Goal: Obtain resource: Download file/media

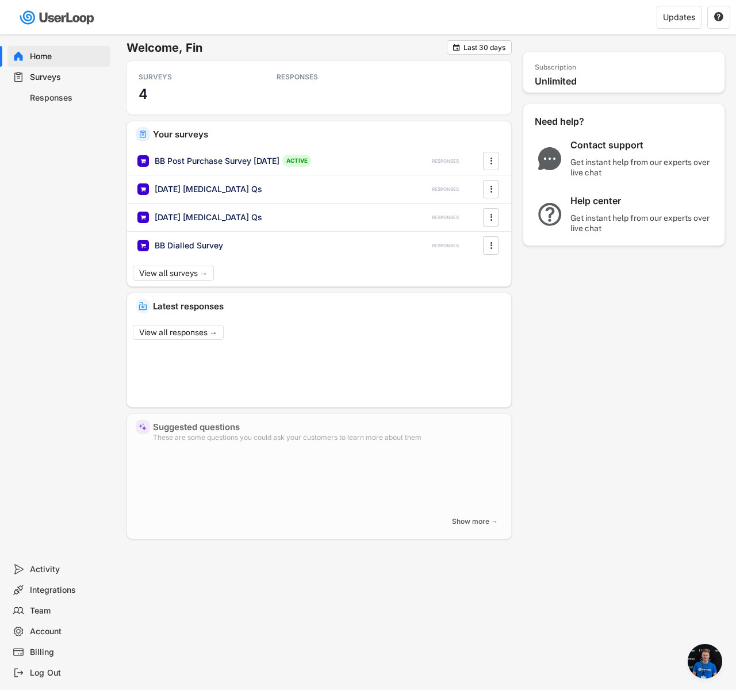
scroll to position [860, 0]
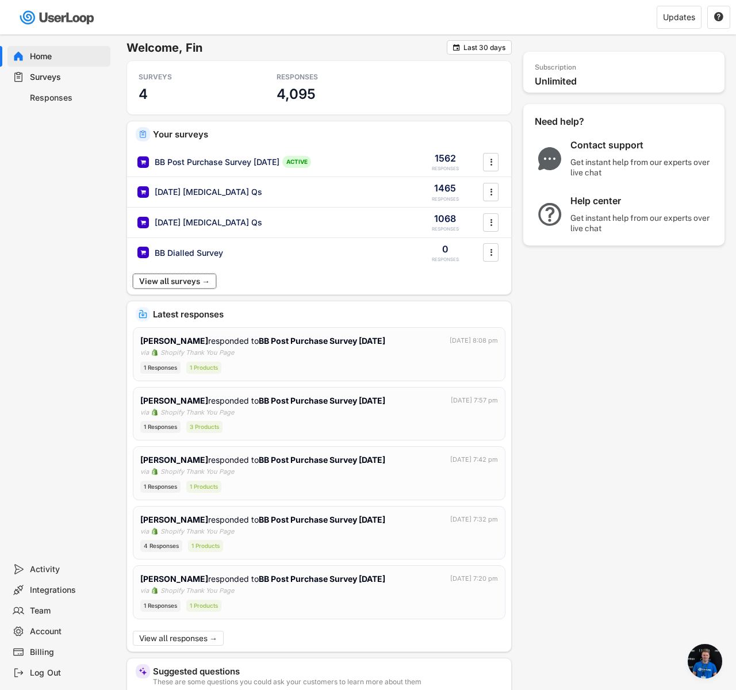
click at [211, 281] on button "View all surveys →" at bounding box center [174, 281] width 83 height 15
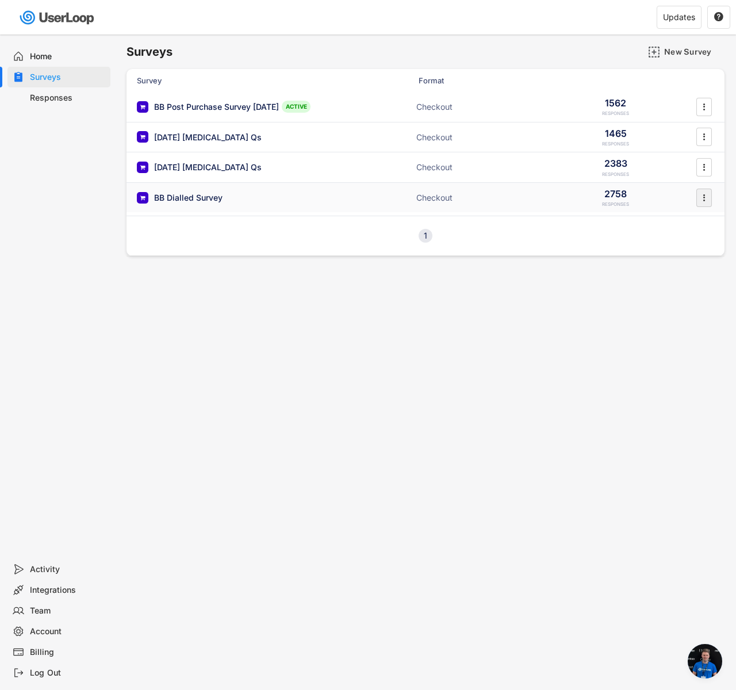
click at [703, 196] on text "" at bounding box center [704, 197] width 2 height 12
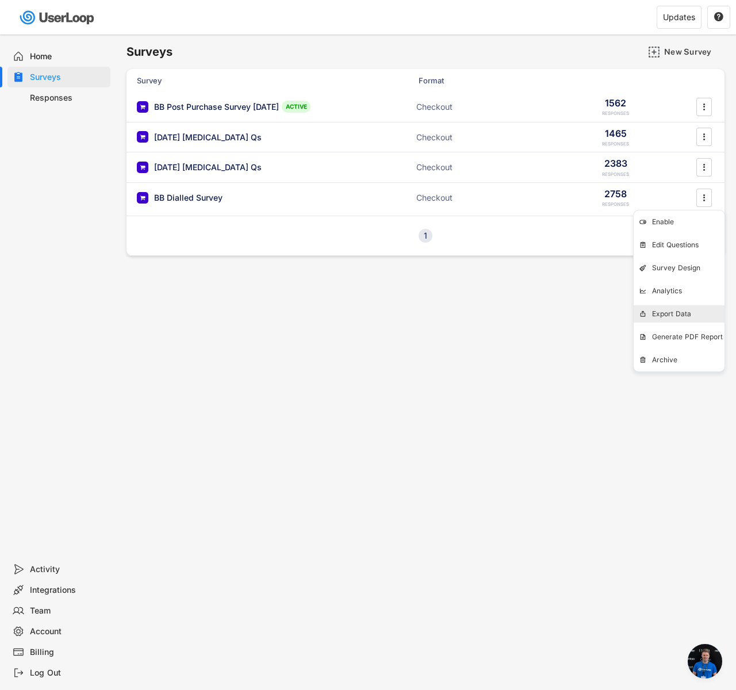
click at [665, 311] on div "Export Data" at bounding box center [688, 313] width 72 height 9
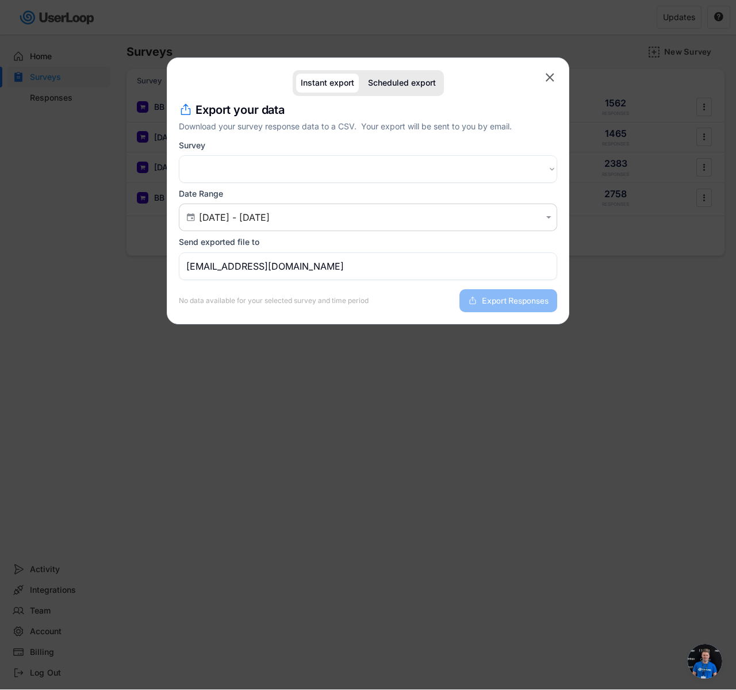
select select ""1348695171700984260__LOOKUP__1750593428023x391870351978004500""
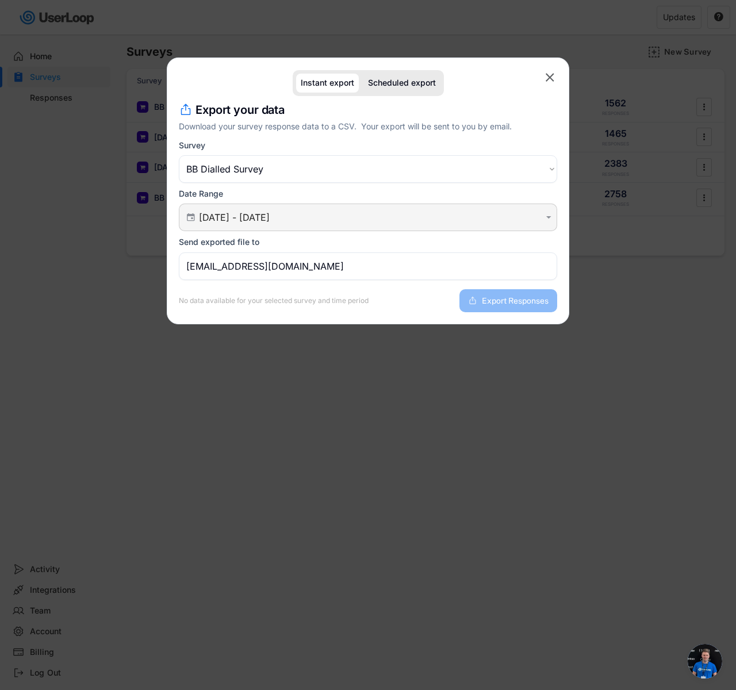
click at [270, 231] on div " [DATE] - [DATE] " at bounding box center [368, 217] width 378 height 28
click at [264, 221] on input "[DATE] - [DATE]" at bounding box center [369, 216] width 341 height 11
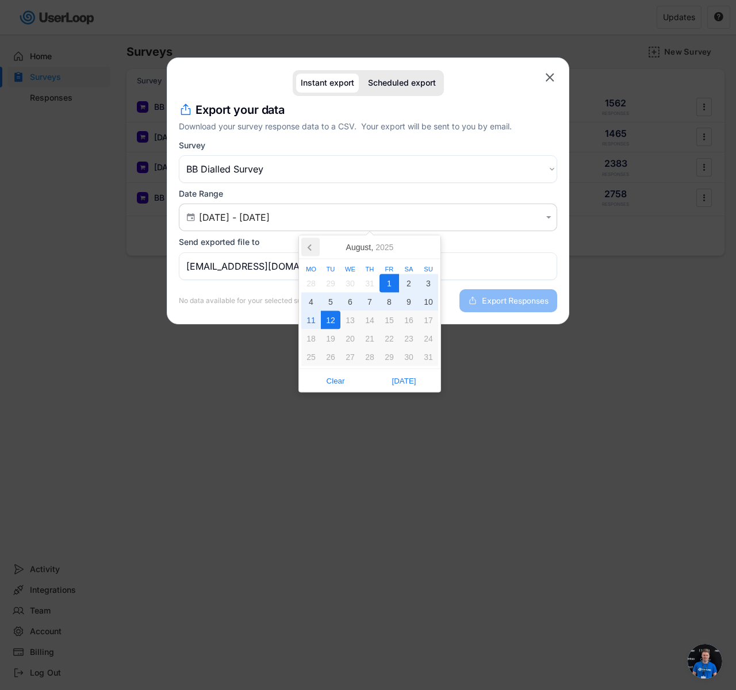
click at [318, 244] on icon at bounding box center [310, 247] width 18 height 18
click at [315, 245] on icon at bounding box center [310, 247] width 18 height 18
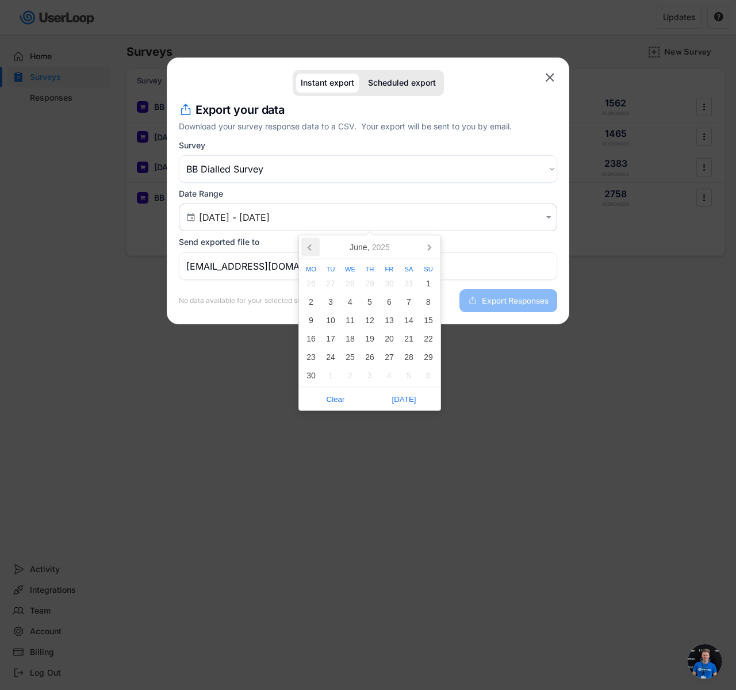
click at [315, 245] on icon at bounding box center [310, 247] width 18 height 18
click at [333, 279] on div "1" at bounding box center [331, 283] width 20 height 18
click at [423, 245] on icon at bounding box center [429, 247] width 18 height 18
click at [424, 245] on icon at bounding box center [429, 247] width 18 height 18
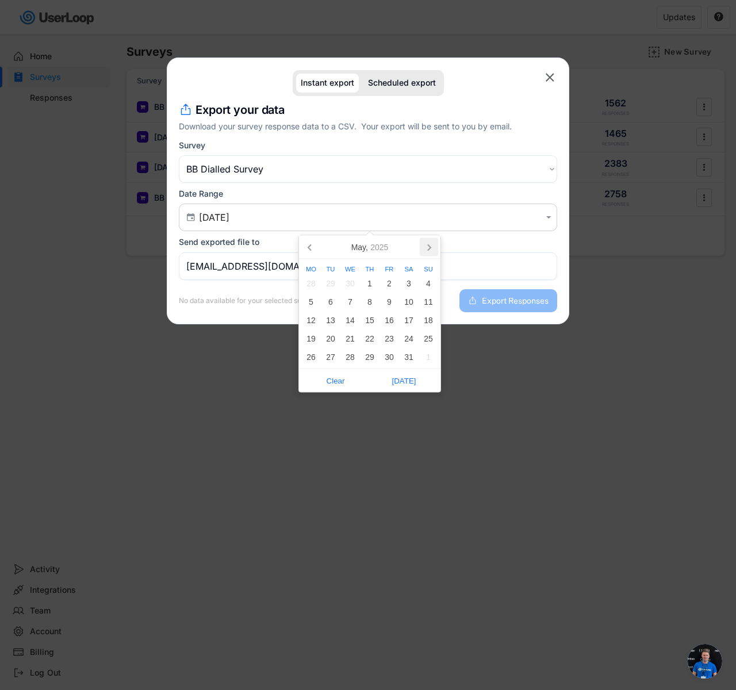
click at [424, 245] on icon at bounding box center [429, 247] width 18 height 18
click at [334, 320] on div "12" at bounding box center [331, 320] width 20 height 18
type input "[DATE] - [DATE]"
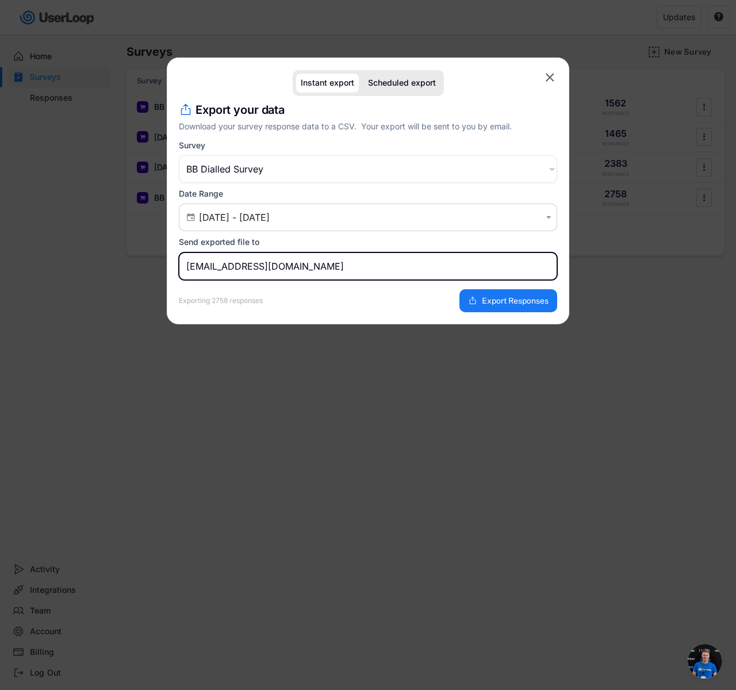
drag, startPoint x: 224, startPoint y: 267, endPoint x: 113, endPoint y: 270, distance: 111.0
click at [113, 270] on body "Welcome, Fin  Last 30 days SURVEYS 4 RESPONSES 4,095 Your surveys BB Post Purc…" at bounding box center [368, 345] width 736 height 690
type input "[EMAIL_ADDRESS][DOMAIN_NAME]"
click at [492, 297] on span "Export Responses" at bounding box center [515, 301] width 67 height 8
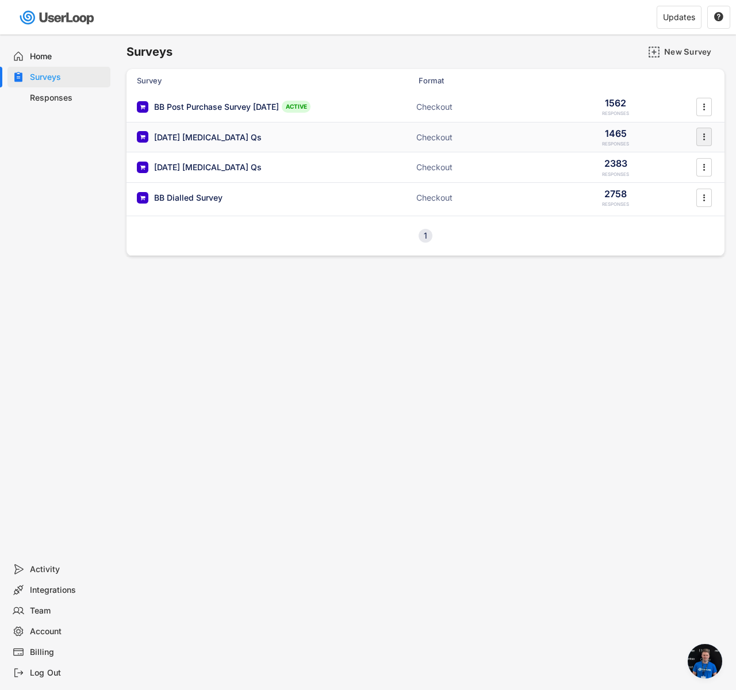
click at [704, 134] on text "" at bounding box center [704, 137] width 2 height 12
click at [0, 0] on div "Export Data" at bounding box center [0, 0] width 0 height 0
select select ""1348695171700984260__LOOKUP__1752846865881x726888310953738200""
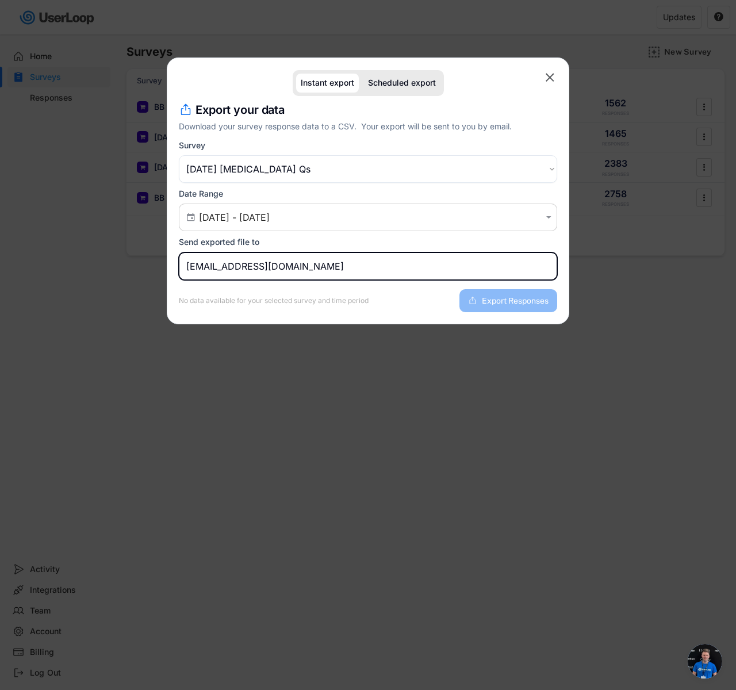
drag, startPoint x: 225, startPoint y: 268, endPoint x: 151, endPoint y: 261, distance: 74.4
click at [151, 261] on body "Welcome, Fin  Last 30 days SURVEYS 4 RESPONSES 4,095 Your surveys BB Post Purc…" at bounding box center [368, 345] width 736 height 690
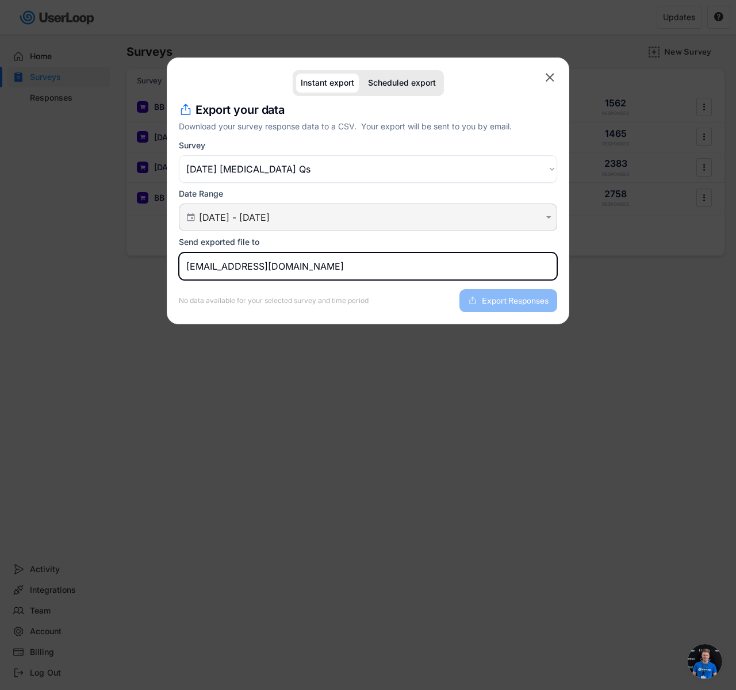
type input "[EMAIL_ADDRESS][DOMAIN_NAME]"
click at [246, 207] on div " [DATE] - [DATE] " at bounding box center [368, 217] width 378 height 28
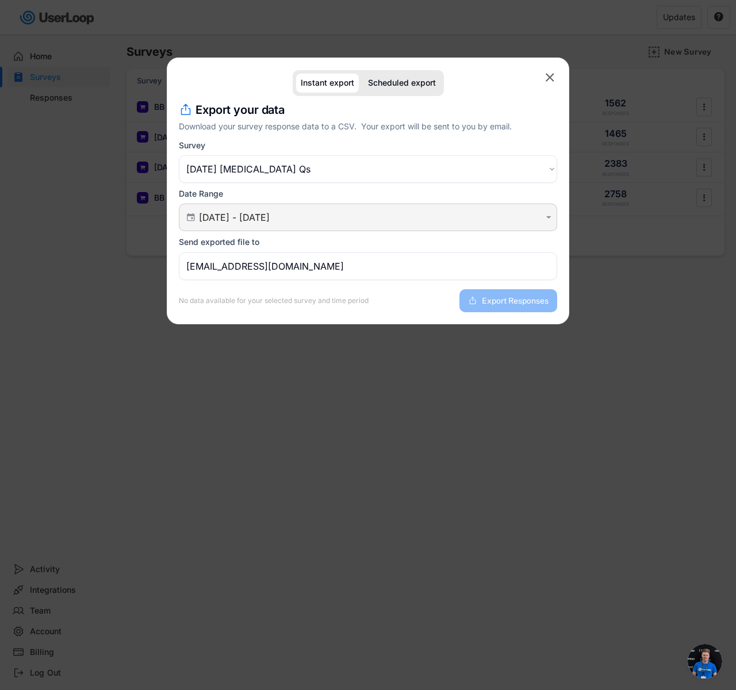
click at [241, 213] on input "[DATE] - [DATE]" at bounding box center [369, 216] width 341 height 11
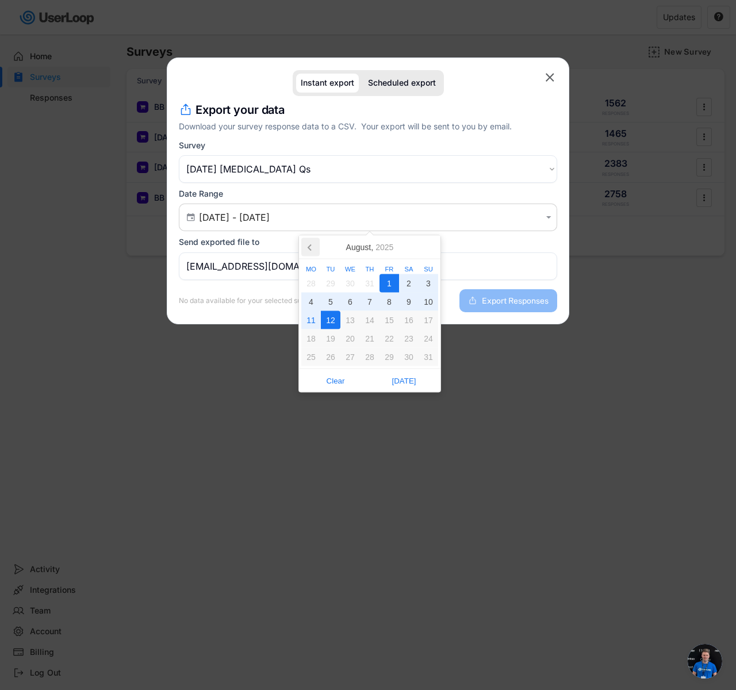
click at [312, 247] on icon at bounding box center [310, 247] width 18 height 18
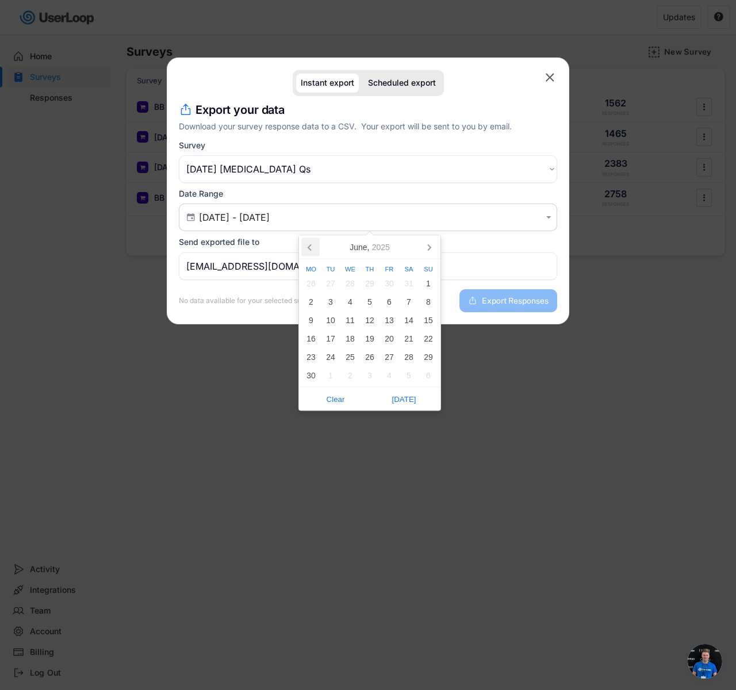
click at [312, 247] on icon at bounding box center [310, 247] width 18 height 18
click at [378, 276] on div "1" at bounding box center [370, 283] width 20 height 18
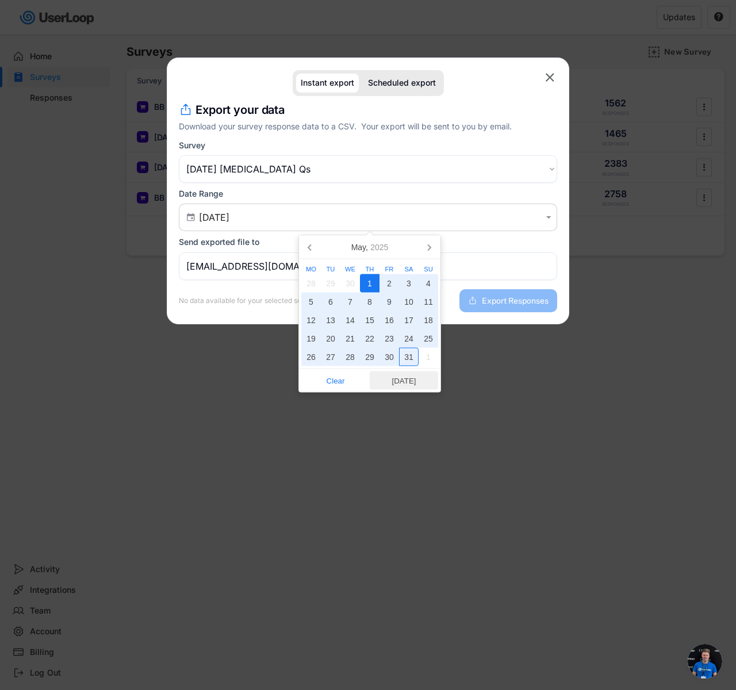
click at [413, 379] on span "[DATE]" at bounding box center [403, 380] width 61 height 17
type input "[DATE] - [DATE]"
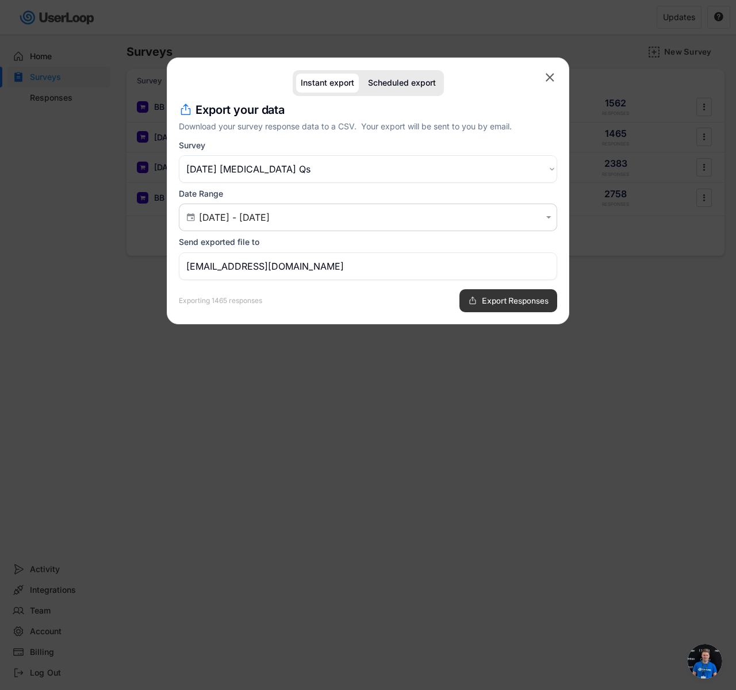
click at [498, 298] on span "Export Responses" at bounding box center [515, 301] width 67 height 8
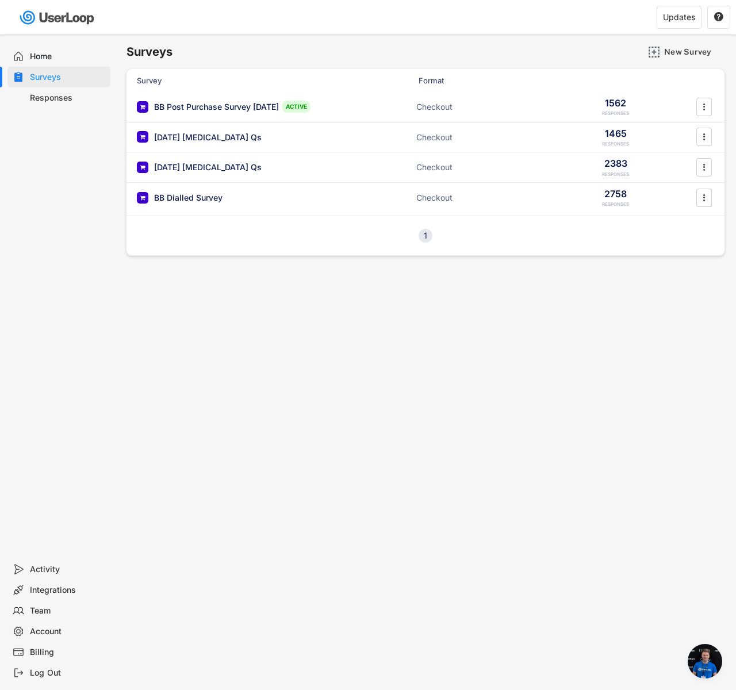
scroll to position [34, 0]
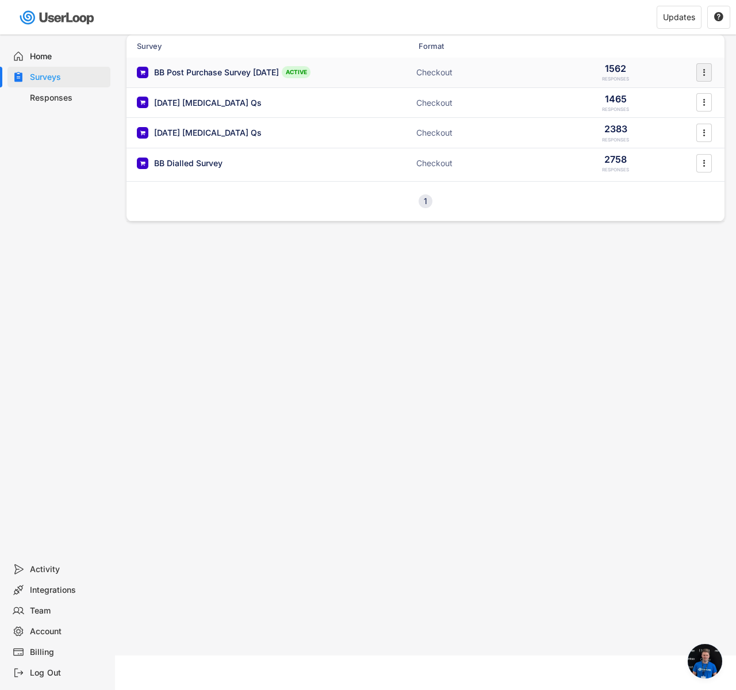
click at [703, 72] on text "" at bounding box center [704, 72] width 2 height 12
click at [0, 0] on div "Export Data" at bounding box center [0, 0] width 0 height 0
select select ""1348695171700984260__LOOKUP__1753533228553x152611978416750600""
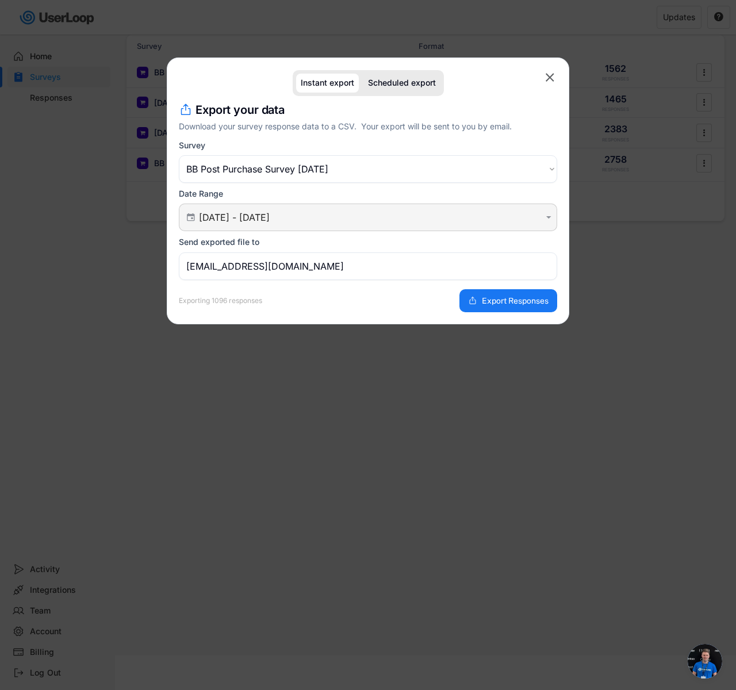
click at [252, 205] on div " [DATE] - [DATE] " at bounding box center [368, 217] width 378 height 28
click at [252, 214] on input "[DATE] - [DATE]" at bounding box center [369, 216] width 341 height 11
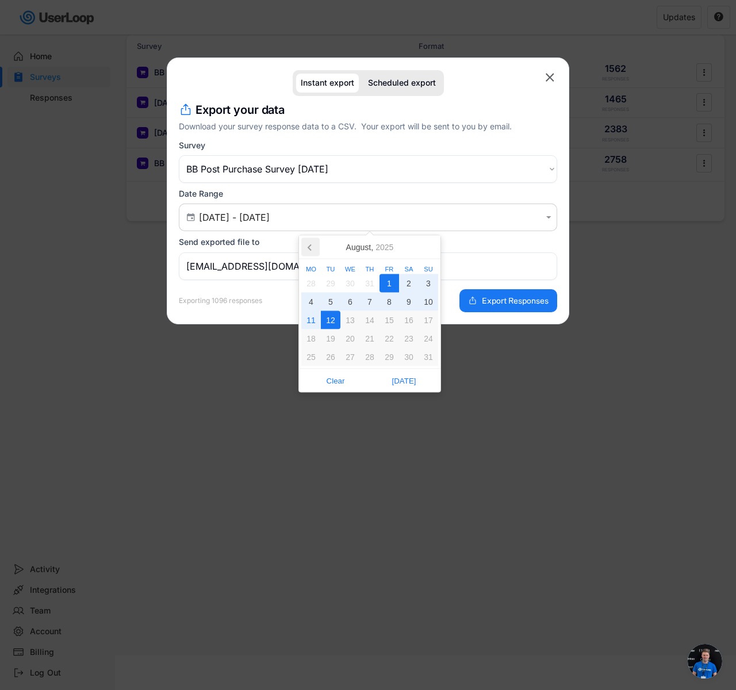
click at [314, 245] on icon at bounding box center [310, 247] width 18 height 18
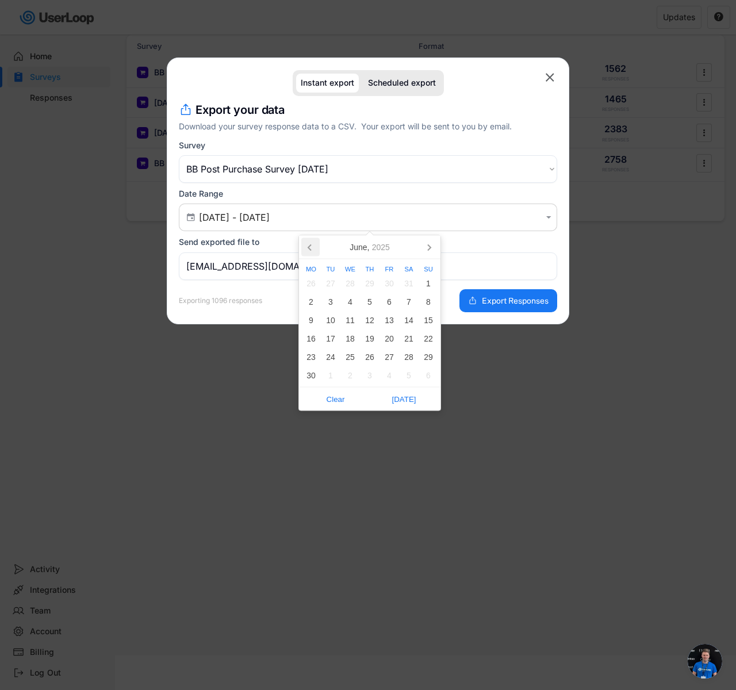
click at [314, 246] on icon at bounding box center [310, 247] width 18 height 18
click at [374, 280] on div "1" at bounding box center [370, 283] width 20 height 18
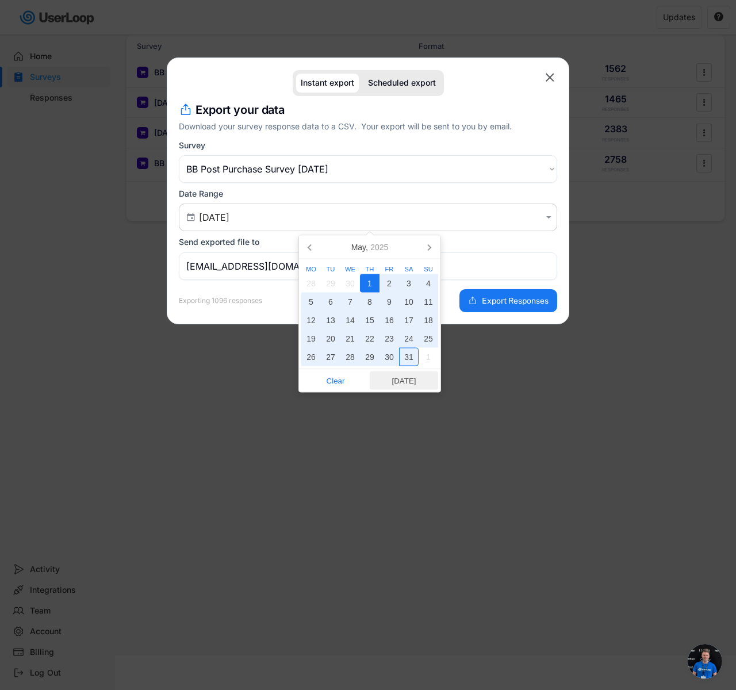
click at [414, 384] on span "[DATE]" at bounding box center [403, 380] width 61 height 17
type input "[DATE] - [DATE]"
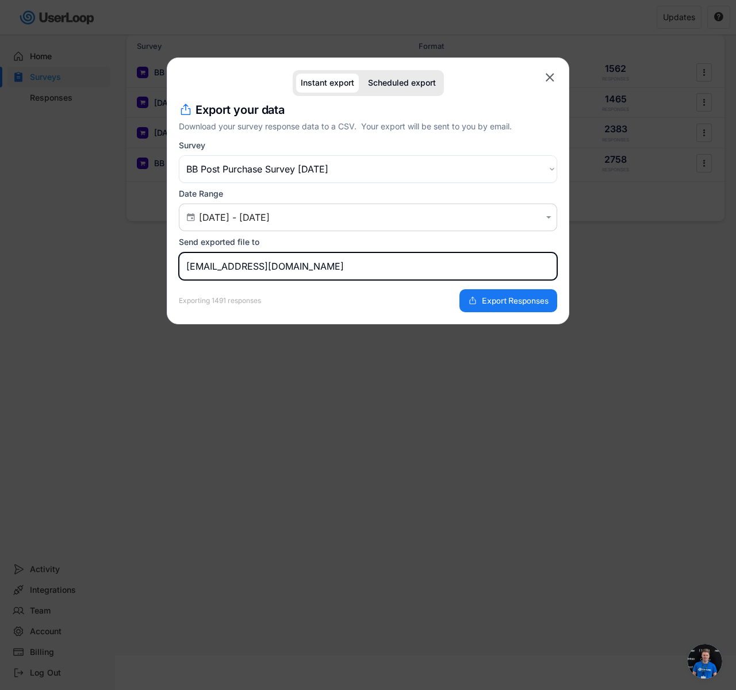
drag, startPoint x: 220, startPoint y: 264, endPoint x: 150, endPoint y: 260, distance: 69.7
click at [150, 260] on body "Welcome, Fin  Last 30 days SURVEYS 4 RESPONSES 4,095 Your surveys BB Post Purc…" at bounding box center [368, 311] width 736 height 690
type input "[EMAIL_ADDRESS][DOMAIN_NAME]"
click at [498, 293] on button "Export Responses" at bounding box center [508, 300] width 98 height 23
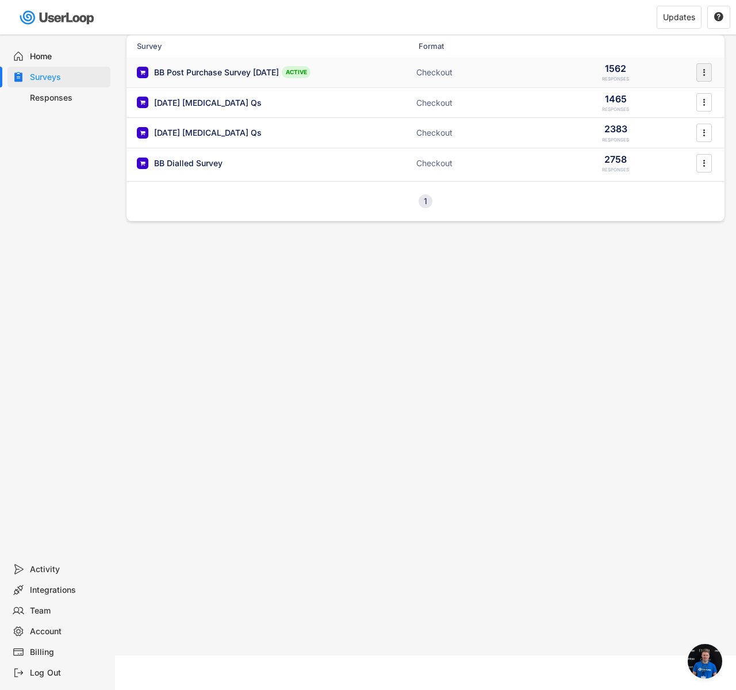
click at [707, 68] on icon "" at bounding box center [703, 72] width 11 height 17
click at [0, 0] on div "Export Data" at bounding box center [0, 0] width 0 height 0
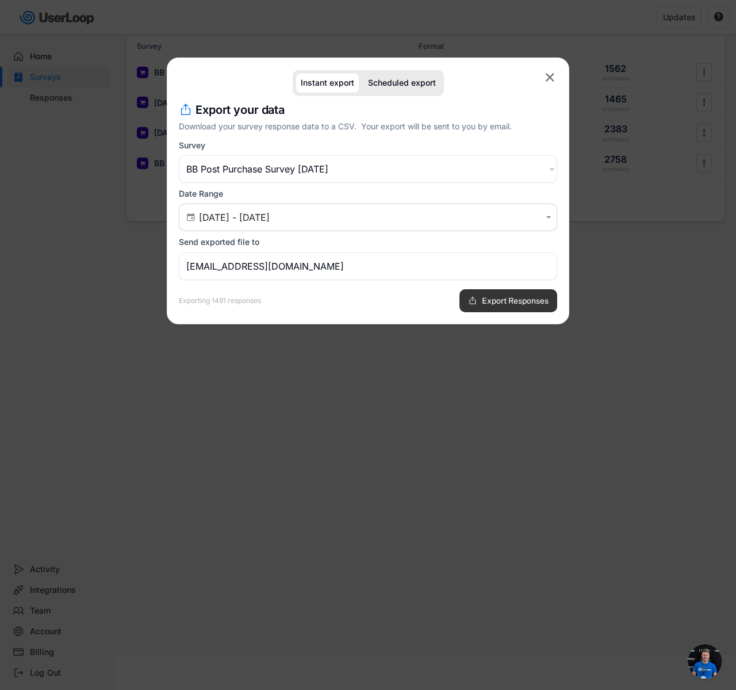
click at [524, 304] on span "Export Responses" at bounding box center [515, 301] width 67 height 8
